Goal: Transaction & Acquisition: Purchase product/service

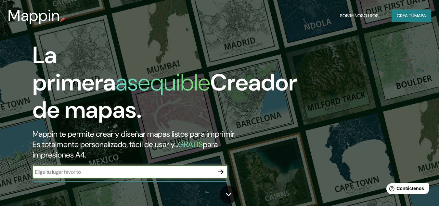
click at [101, 175] on input "text" at bounding box center [124, 171] width 182 height 7
type input "sachaca arequipa"
click at [218, 174] on icon "button" at bounding box center [221, 172] width 8 height 8
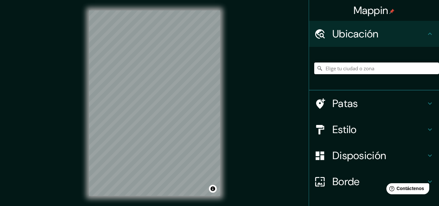
click at [378, 62] on input "Elige tu ciudad o zona" at bounding box center [376, 68] width 125 height 12
click at [374, 65] on input "Elige tu ciudad o zona" at bounding box center [376, 68] width 125 height 12
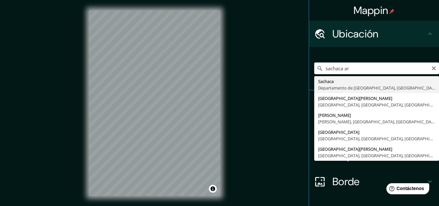
type input "[GEOGRAPHIC_DATA], [GEOGRAPHIC_DATA], [GEOGRAPHIC_DATA]"
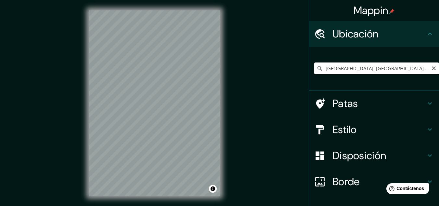
click at [371, 63] on input "[GEOGRAPHIC_DATA], [GEOGRAPHIC_DATA], [GEOGRAPHIC_DATA]" at bounding box center [376, 68] width 125 height 12
click at [432, 68] on icon "Claro" at bounding box center [434, 68] width 5 height 5
click at [413, 68] on input "Elige tu ciudad o zona" at bounding box center [376, 68] width 125 height 12
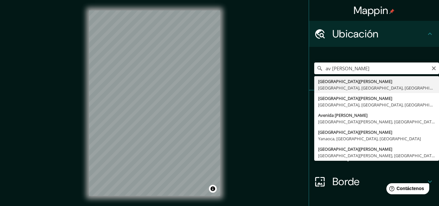
type input "[GEOGRAPHIC_DATA][PERSON_NAME], [GEOGRAPHIC_DATA], [GEOGRAPHIC_DATA], [GEOGRAPH…"
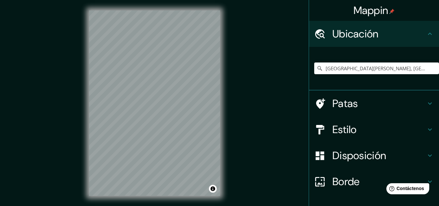
click at [326, 154] on div at bounding box center [323, 155] width 18 height 11
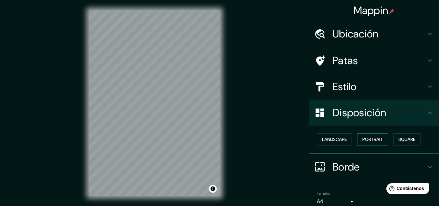
click at [365, 139] on button "Portrait" at bounding box center [372, 139] width 31 height 12
click at [345, 139] on div "Paisaje Retrato Cuadrado" at bounding box center [376, 140] width 125 height 18
click at [389, 142] on font "Cuadrado" at bounding box center [401, 140] width 24 height 6
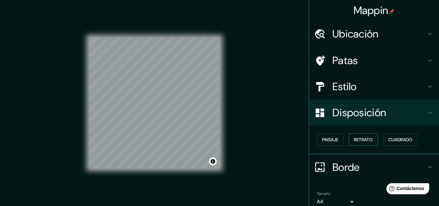
click at [354, 138] on font "Retrato" at bounding box center [363, 140] width 19 height 6
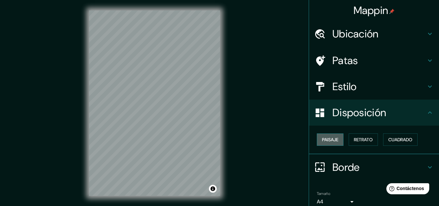
click at [337, 135] on button "Paisaje" at bounding box center [330, 139] width 27 height 12
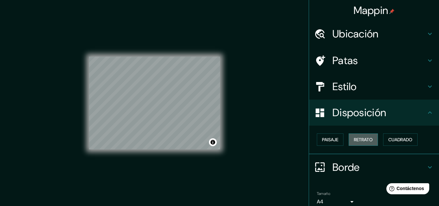
click at [354, 141] on font "Retrato" at bounding box center [363, 140] width 19 height 6
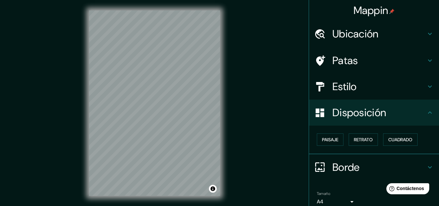
click at [379, 143] on div "Paisaje Retrato Cuadrado" at bounding box center [376, 140] width 125 height 18
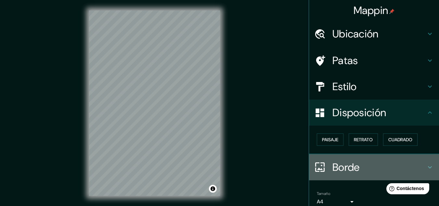
click at [353, 167] on font "Borde" at bounding box center [346, 167] width 27 height 14
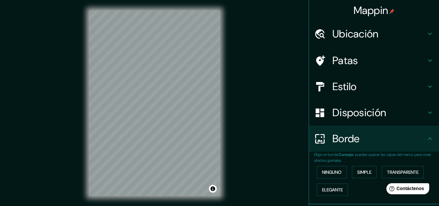
click at [344, 167] on div "Ninguno Simple Transparente Elegante" at bounding box center [376, 180] width 125 height 35
click at [339, 168] on button "Ninguno" at bounding box center [332, 172] width 30 height 12
click at [330, 190] on font "Elegante" at bounding box center [332, 190] width 21 height 6
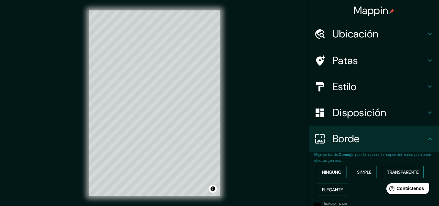
click at [389, 168] on font "Transparente" at bounding box center [403, 172] width 32 height 8
click at [366, 172] on font "Simple" at bounding box center [364, 172] width 14 height 6
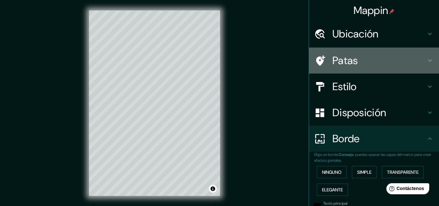
click at [372, 51] on div "Patas" at bounding box center [374, 60] width 130 height 26
type input "161"
type input "32"
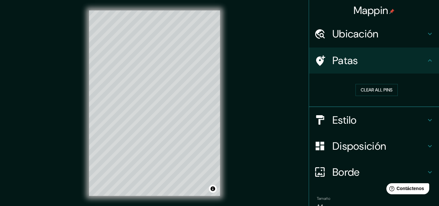
click at [342, 117] on font "Estilo" at bounding box center [345, 120] width 24 height 14
type input "161"
type input "32"
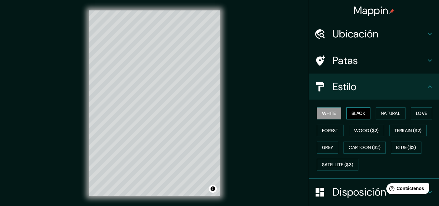
click at [360, 114] on button "Black" at bounding box center [359, 113] width 24 height 12
click at [380, 114] on button "Natural" at bounding box center [391, 113] width 30 height 12
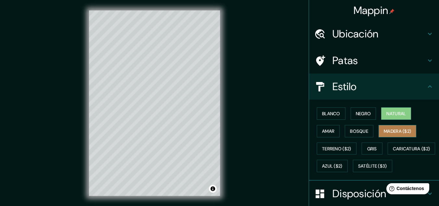
click at [385, 128] on font "Madera ($2)" at bounding box center [397, 131] width 27 height 6
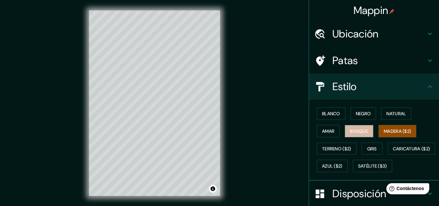
click at [363, 127] on font "Bosque" at bounding box center [359, 131] width 18 height 8
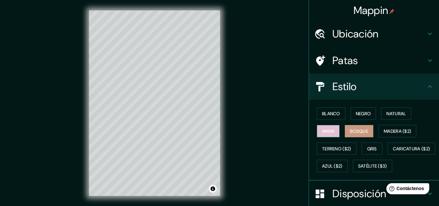
click at [331, 134] on button "Amar" at bounding box center [328, 131] width 23 height 12
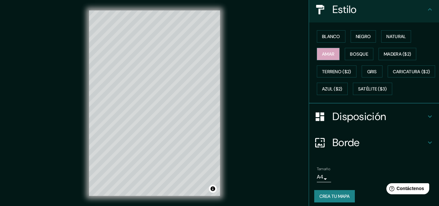
scroll to position [99, 0]
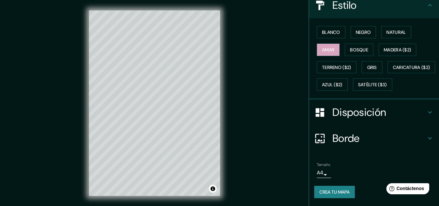
click at [320, 173] on body "Mappin Ubicación [GEOGRAPHIC_DATA][PERSON_NAME], [GEOGRAPHIC_DATA], [GEOGRAPHIC…" at bounding box center [219, 103] width 439 height 206
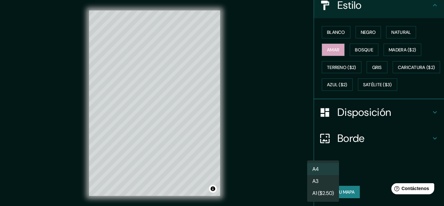
click at [324, 169] on li "A4" at bounding box center [323, 169] width 32 height 12
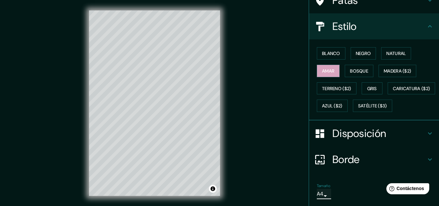
scroll to position [51, 0]
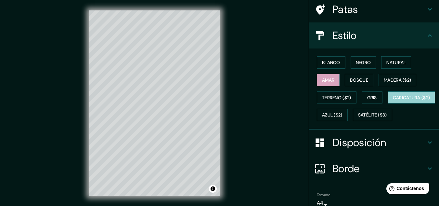
click at [393, 102] on font "Caricatura ($2)" at bounding box center [411, 97] width 37 height 8
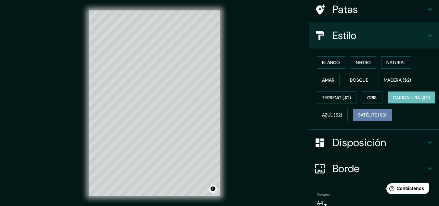
click at [358, 118] on font "Satélite ($3)" at bounding box center [372, 115] width 29 height 6
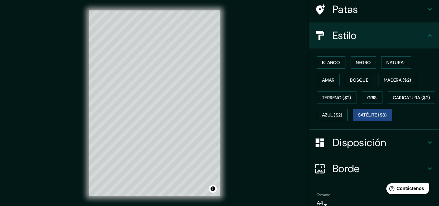
click at [434, 65] on div "Blanco Negro Natural Amar Bosque Madera ($2) Terreno ($2) Gris Caricatura ($2) …" at bounding box center [376, 89] width 125 height 70
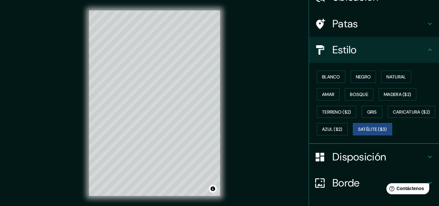
scroll to position [37, 0]
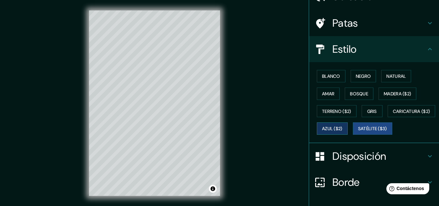
click at [343, 127] on font "Azul ($2)" at bounding box center [332, 129] width 20 height 6
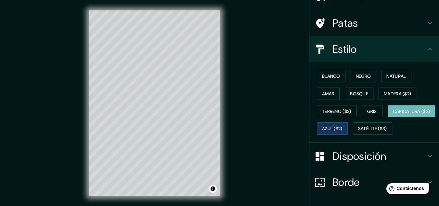
click at [393, 115] on font "Caricatura ($2)" at bounding box center [411, 111] width 37 height 8
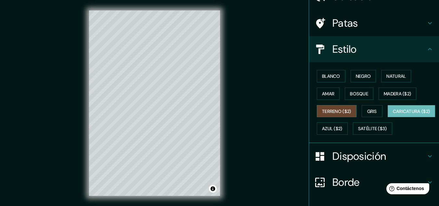
click at [340, 111] on font "Terreno ($2)" at bounding box center [336, 111] width 29 height 6
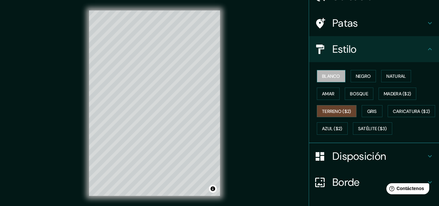
click at [329, 76] on font "Blanco" at bounding box center [331, 76] width 18 height 6
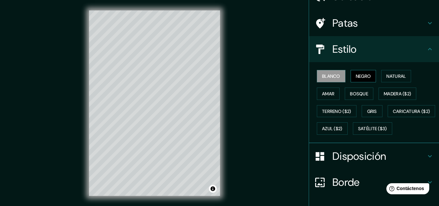
click at [351, 76] on button "Negro" at bounding box center [364, 76] width 26 height 12
click at [377, 78] on div "Blanco Negro Natural Amar Bosque Madera ($2) Terreno ($2) Gris Caricatura ($2) …" at bounding box center [376, 102] width 125 height 70
click at [389, 77] on font "Natural" at bounding box center [397, 76] width 20 height 6
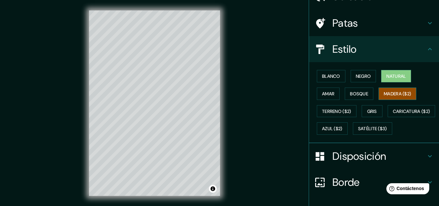
click at [388, 90] on font "Madera ($2)" at bounding box center [397, 93] width 27 height 8
click at [361, 91] on font "Bosque" at bounding box center [359, 94] width 18 height 6
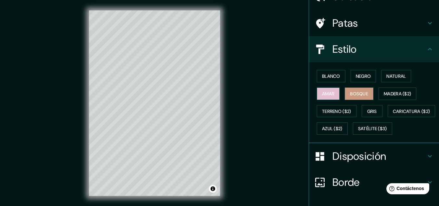
click at [322, 96] on font "Amar" at bounding box center [328, 94] width 12 height 6
click at [345, 97] on button "Bosque" at bounding box center [359, 93] width 29 height 12
